Goal: Task Accomplishment & Management: Manage account settings

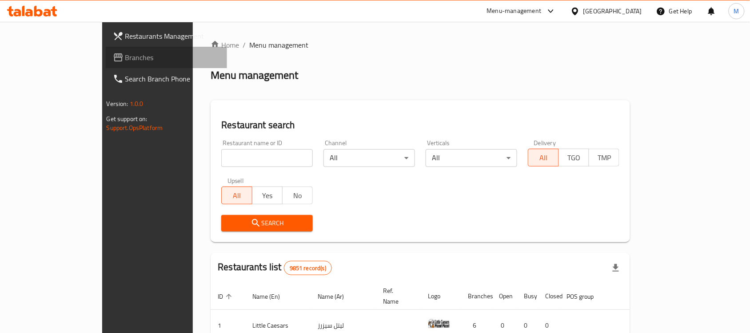
click at [125, 52] on span "Branches" at bounding box center [172, 57] width 95 height 11
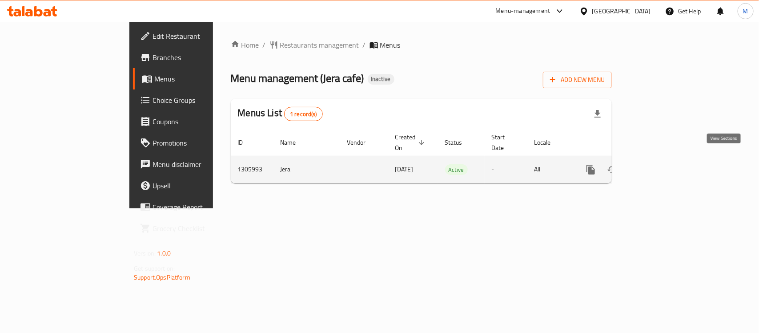
click at [660, 164] on icon "enhanced table" at bounding box center [655, 169] width 11 height 11
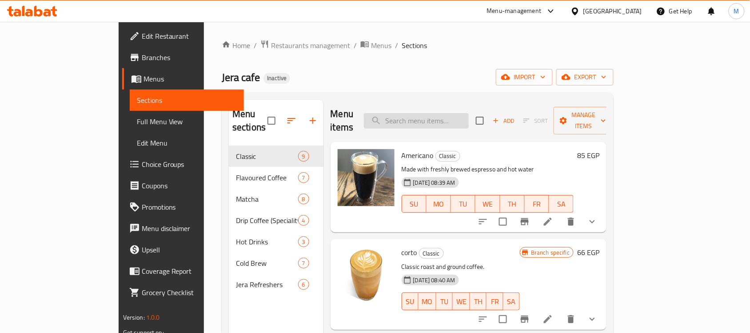
click at [443, 115] on input "search" at bounding box center [416, 121] width 105 height 16
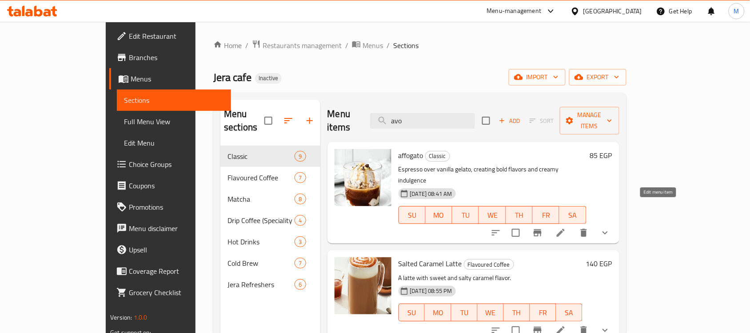
type input "avo"
click at [565, 229] on icon at bounding box center [561, 233] width 8 height 8
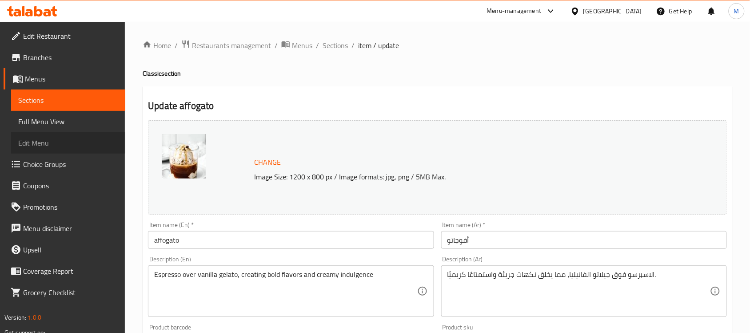
click at [43, 147] on span "Edit Menu" at bounding box center [68, 142] width 100 height 11
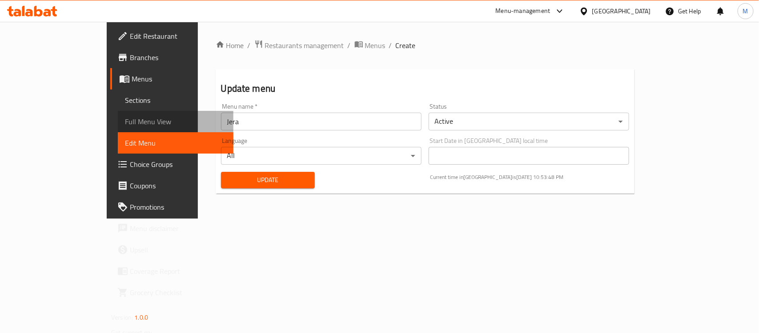
click at [125, 121] on span "Full Menu View" at bounding box center [175, 121] width 101 height 11
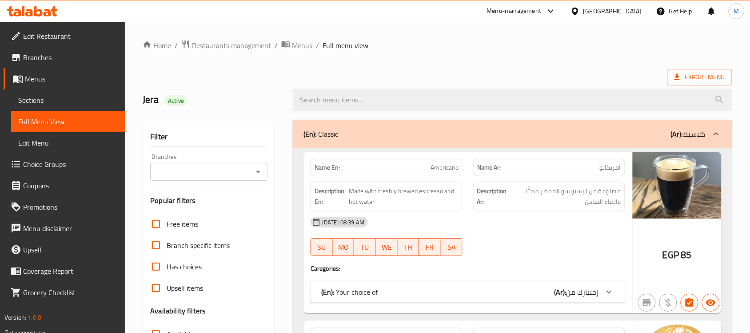
scroll to position [45, 0]
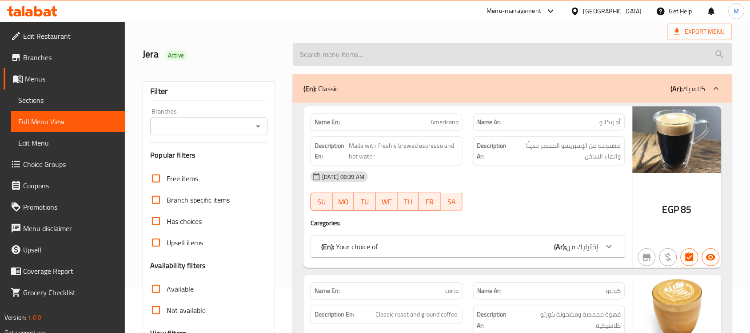
click at [419, 48] on input "search" at bounding box center [513, 54] width 440 height 23
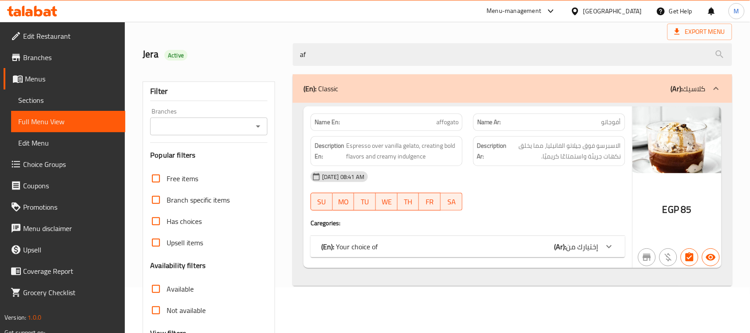
type input "af"
click at [74, 96] on span "Sections" at bounding box center [68, 100] width 100 height 11
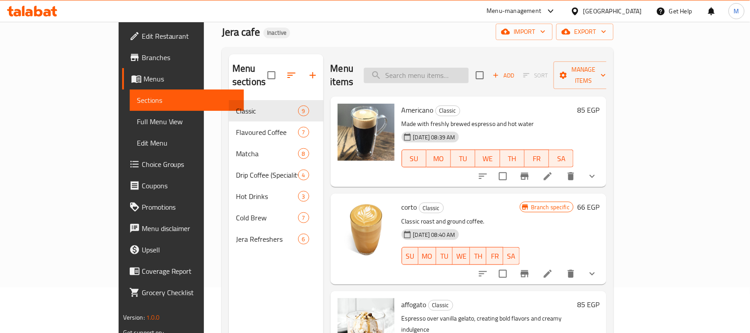
click at [454, 72] on input "search" at bounding box center [416, 76] width 105 height 16
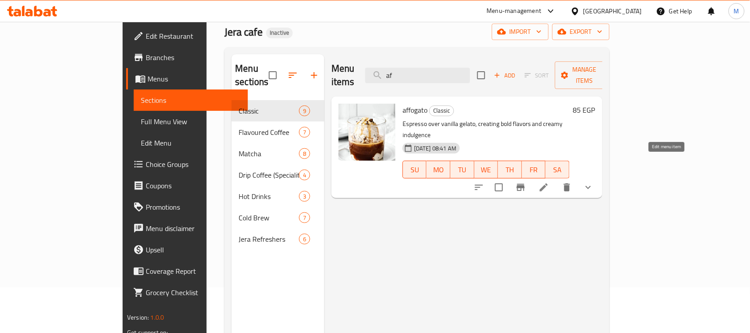
type input "af"
click at [549, 182] on icon at bounding box center [544, 187] width 11 height 11
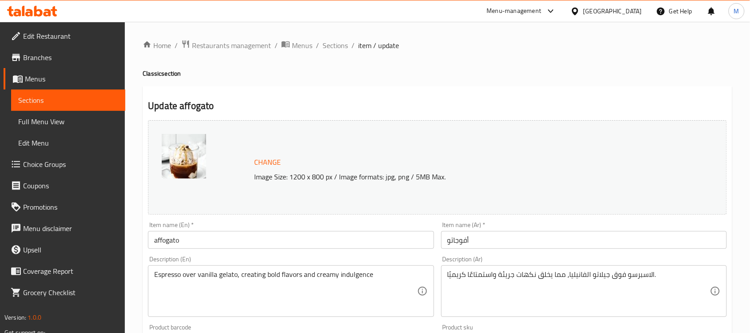
click at [417, 180] on p "Image Size: 1200 x 800 px / Image formats: jpg, png / 5MB Max." at bounding box center [457, 176] width 413 height 11
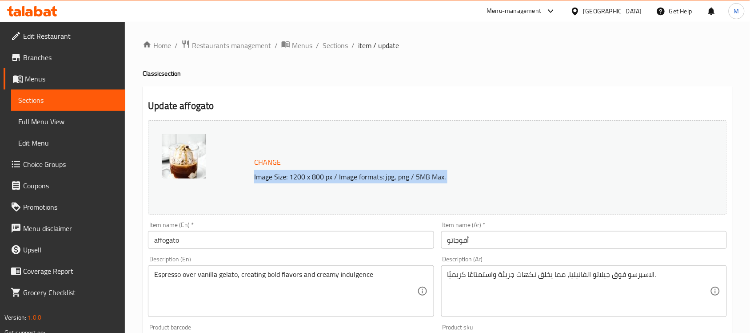
click at [417, 180] on p "Image Size: 1200 x 800 px / Image formats: jpg, png / 5MB Max." at bounding box center [457, 176] width 413 height 11
drag, startPoint x: 417, startPoint y: 180, endPoint x: 341, endPoint y: 145, distance: 84.1
click at [341, 145] on div "Change Image Size: 1200 x 800 px / Image formats: jpg, png / 5MB Max." at bounding box center [437, 167] width 579 height 94
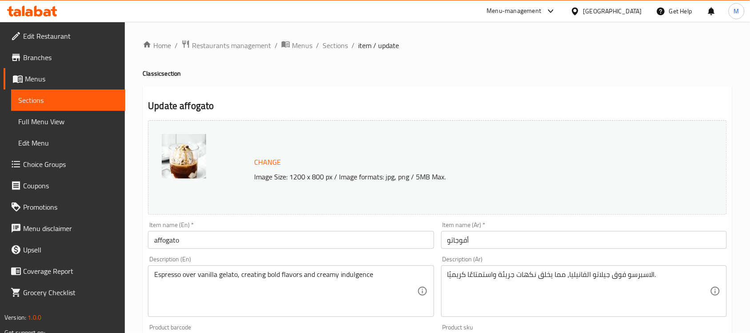
click at [476, 58] on div "Home / Restaurants management / Menus / Sections / item / update Classic sectio…" at bounding box center [438, 339] width 590 height 598
click at [445, 120] on div "Change Image Size: 1200 x 800 px / Image formats: jpg, png / 5MB Max." at bounding box center [437, 167] width 579 height 94
click at [337, 172] on p "Image Size: 1200 x 800 px / Image formats: jpg, png / 5MB Max." at bounding box center [457, 176] width 413 height 11
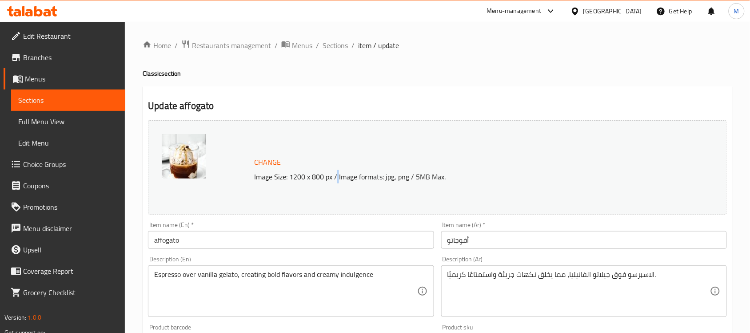
click at [337, 172] on p "Image Size: 1200 x 800 px / Image formats: jpg, png / 5MB Max." at bounding box center [457, 176] width 413 height 11
